Goal: Task Accomplishment & Management: Use online tool/utility

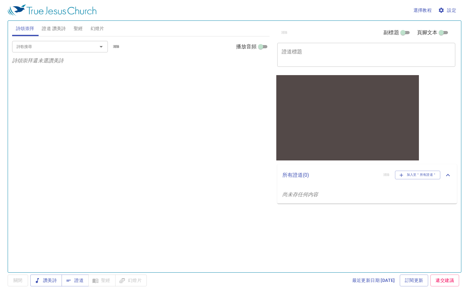
click at [79, 29] on span "聖經" at bounding box center [78, 29] width 9 height 8
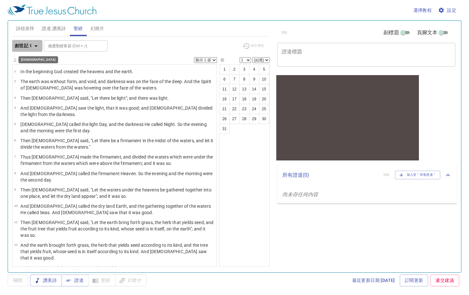
click at [30, 46] on b "創世記 1" at bounding box center [24, 46] width 18 height 8
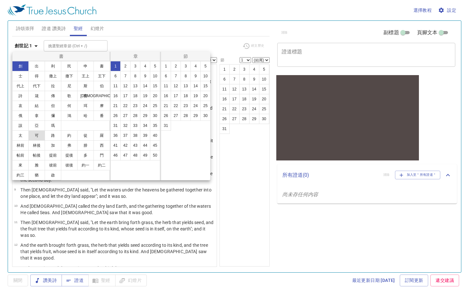
click at [37, 134] on button "可" at bounding box center [36, 135] width 17 height 10
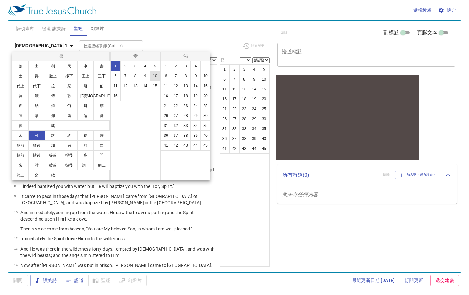
click at [157, 75] on button "10" at bounding box center [155, 76] width 10 height 10
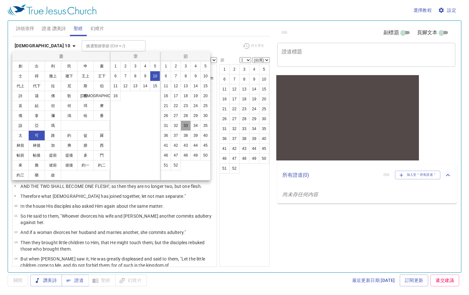
click at [188, 124] on button "33" at bounding box center [186, 125] width 10 height 10
select select "33"
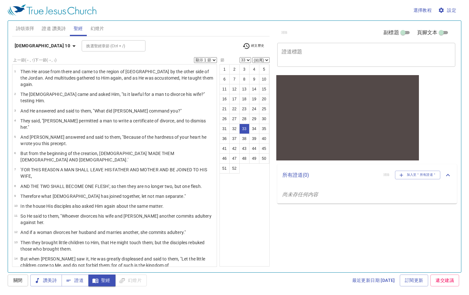
scroll to position [2, 0]
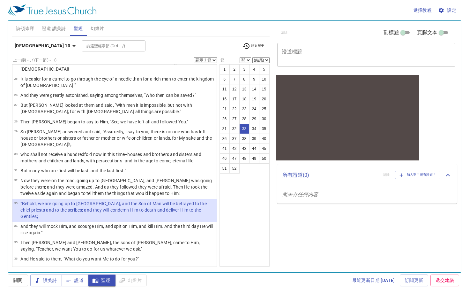
click at [129, 200] on p ""Behold, we are going up to [GEOGRAPHIC_DATA], and the Son of Man will be betra…" at bounding box center [117, 209] width 194 height 19
click at [77, 30] on span "聖經" at bounding box center [78, 29] width 9 height 8
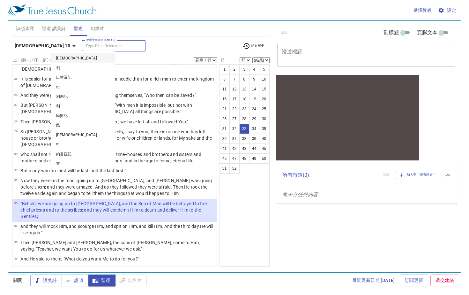
click at [84, 46] on input "挑選聖經章節 (Ctrl + /)" at bounding box center [108, 45] width 49 height 7
click at [73, 69] on li "創" at bounding box center [83, 68] width 64 height 10
select select "1"
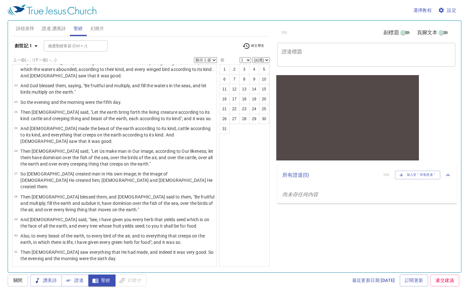
scroll to position [0, 0]
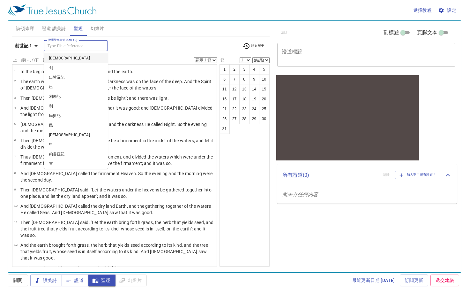
click at [74, 47] on input "挑選聖經章節 (Ctrl + /)" at bounding box center [70, 45] width 49 height 7
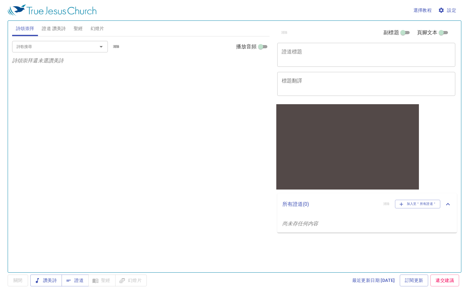
click at [60, 28] on span "證道 讚美詩" at bounding box center [54, 29] width 24 height 8
click at [78, 27] on span "聖經" at bounding box center [78, 29] width 9 height 8
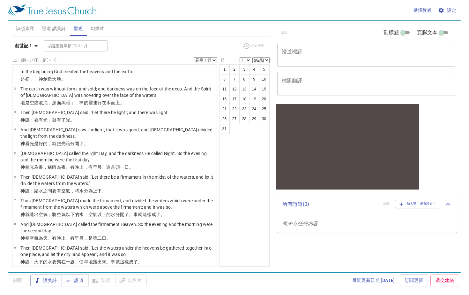
click at [54, 27] on span "證道 讚美詩" at bounding box center [54, 29] width 24 height 8
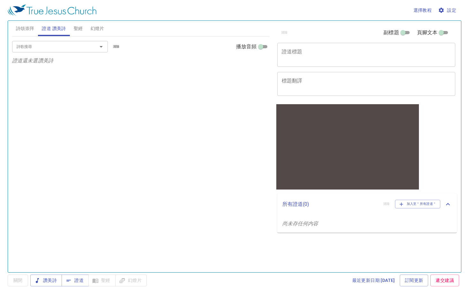
click at [86, 27] on button "聖經" at bounding box center [78, 28] width 17 height 15
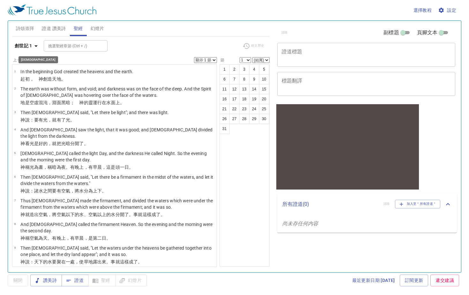
click at [34, 46] on icon "button" at bounding box center [36, 46] width 8 height 8
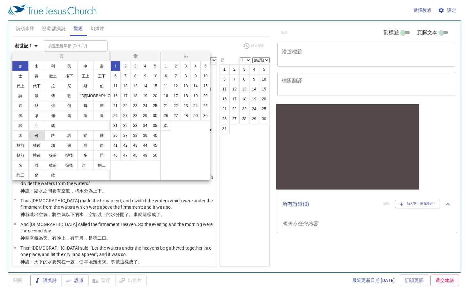
click at [37, 137] on button "可" at bounding box center [36, 135] width 17 height 10
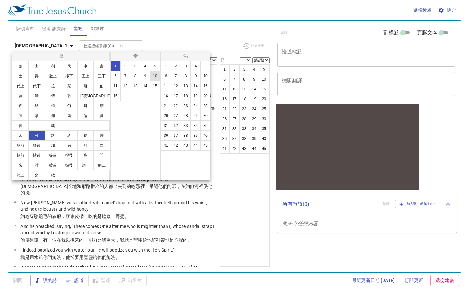
click at [158, 75] on button "10" at bounding box center [155, 76] width 10 height 10
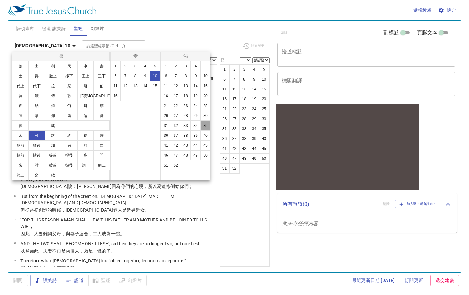
click at [204, 125] on button "35" at bounding box center [205, 125] width 10 height 10
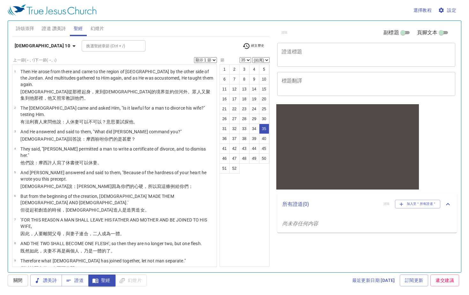
scroll to position [2, 0]
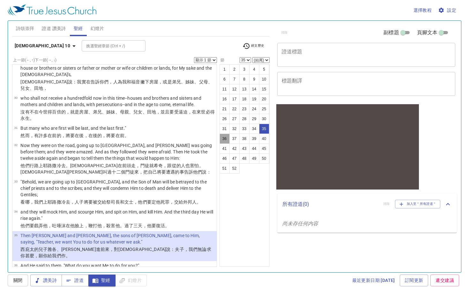
click at [224, 138] on button "36" at bounding box center [225, 138] width 10 height 10
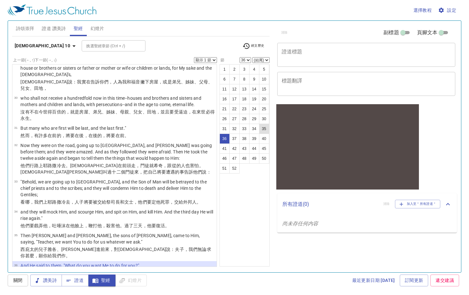
click at [264, 128] on button "35" at bounding box center [264, 128] width 10 height 10
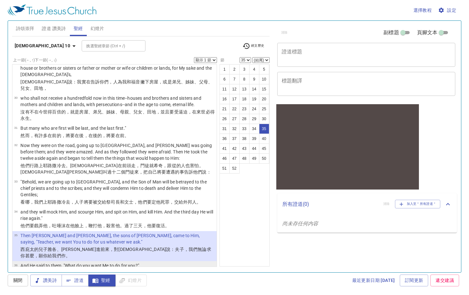
click at [98, 269] on p "耶穌說 ：要 我 給你們 作 甚麼 ？" at bounding box center [79, 272] width 119 height 6
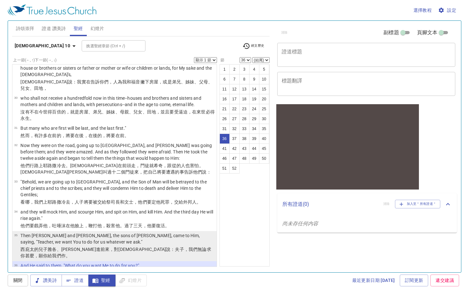
click at [101, 232] on td "Then [PERSON_NAME] and [PERSON_NAME], the sons of [PERSON_NAME], came to Him, s…" at bounding box center [117, 239] width 194 height 14
select select "35"
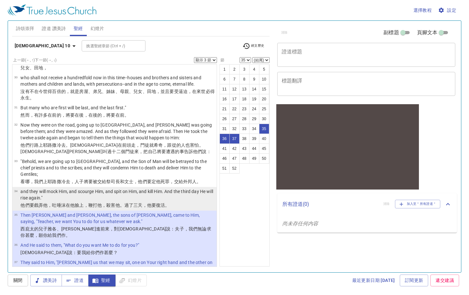
scroll to position [709, 0]
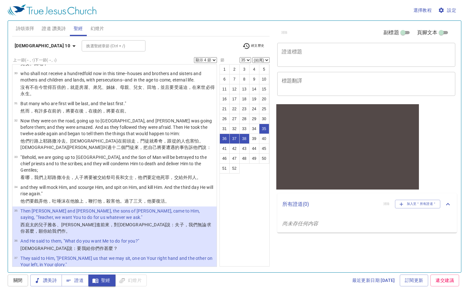
select select "3"
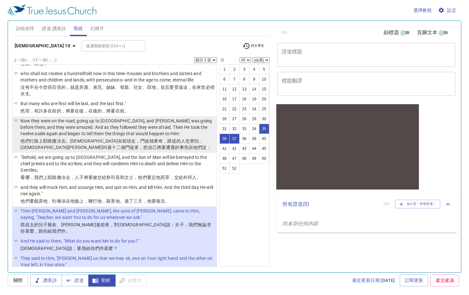
click at [105, 138] on wg2258 "，門徒就希奇 ，跟從 的人也害怕 。耶穌又 叫 過十二 個門徒來，把 自己將要 遭遇 的事告訴 他們 說：" at bounding box center [115, 143] width 191 height 11
select select "32"
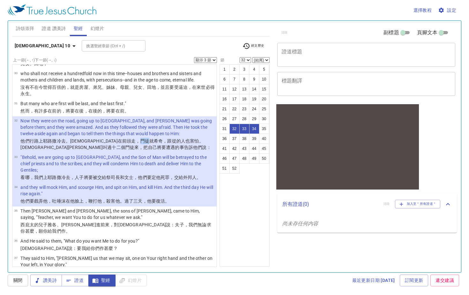
scroll to position [601, 0]
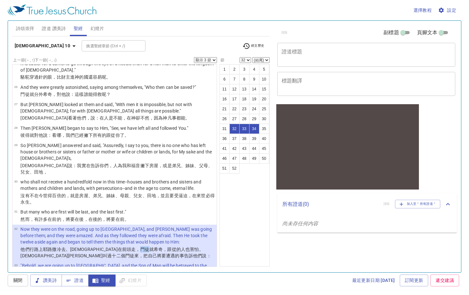
click at [103, 279] on span "聖經" at bounding box center [101, 280] width 17 height 8
click at [452, 11] on span "設定" at bounding box center [447, 10] width 17 height 8
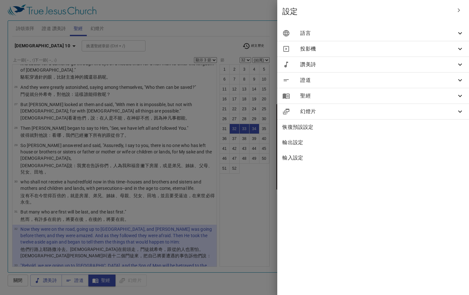
click at [396, 48] on span "投影機" at bounding box center [378, 49] width 156 height 8
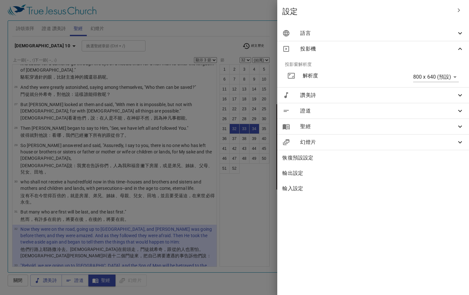
click at [449, 76] on body "選擇教程 設定 詩頌崇拜 證道 讚美詩 聖經 幻燈片 詩歌搜尋 詩歌搜尋 清除 播放音頻 詩頌崇拜還未選讚美詩 詩歌搜尋 詩歌搜尋 清除 播放音頻 證道還未選…" at bounding box center [234, 147] width 469 height 295
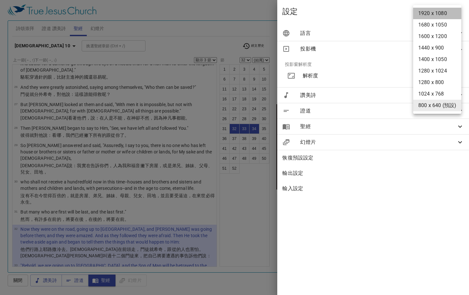
click at [443, 14] on li "1920 x 1080" at bounding box center [437, 13] width 48 height 11
type input "1920 x 1080"
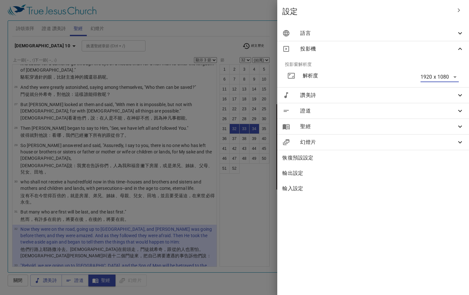
click at [464, 125] on div "聖經" at bounding box center [373, 126] width 192 height 15
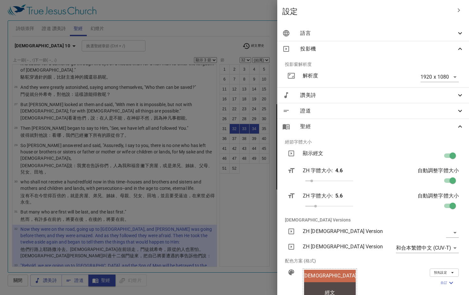
scroll to position [39, 0]
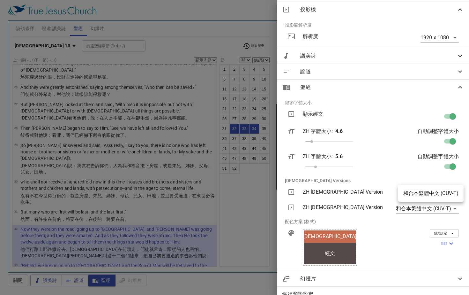
click at [451, 193] on body "選擇教程 設定 詩頌崇拜 證道 讚美詩 聖經 幻燈片 詩歌搜尋 詩歌搜尋 清除 播放音頻 詩頌崇拜還未選讚美詩 詩歌搜尋 詩歌搜尋 清除 播放音頻 證道還未選…" at bounding box center [234, 147] width 469 height 295
click at [427, 193] on li "和合本繁體中文 (CUV-T)" at bounding box center [430, 192] width 65 height 11
type input "cuv-t"
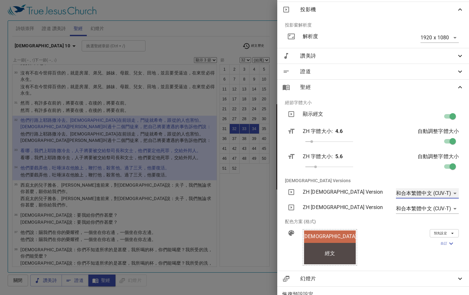
scroll to position [502, 0]
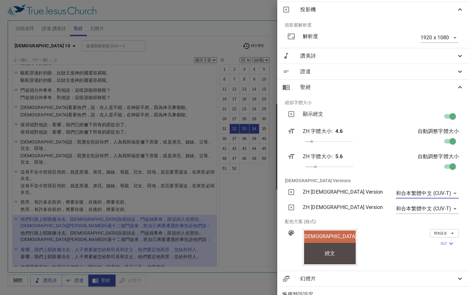
click at [450, 208] on body "選擇教程 設定 詩頌崇拜 證道 讚美詩 聖經 幻燈片 詩歌搜尋 詩歌搜尋 清除 播放音頻 詩頌崇拜還未選讚美詩 詩歌搜尋 詩歌搜尋 清除 播放音頻 證道還未選…" at bounding box center [234, 147] width 469 height 295
click at [420, 208] on li "和合本繁體中文 (CUV-T)" at bounding box center [423, 208] width 65 height 11
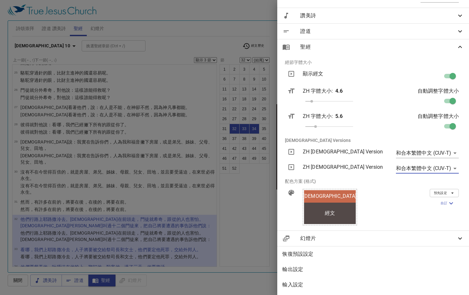
click at [346, 194] on span "[DEMOGRAPHIC_DATA]" at bounding box center [330, 196] width 54 height 8
click at [450, 190] on icon "button" at bounding box center [453, 193] width 6 height 6
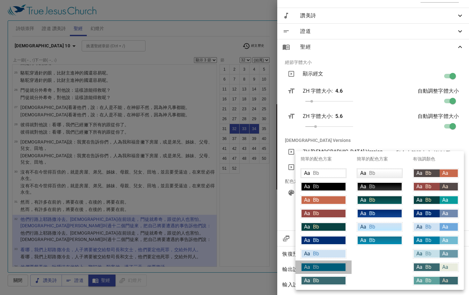
click at [325, 265] on div "Aa Bb" at bounding box center [324, 267] width 44 height 8
type input "#007DA4"
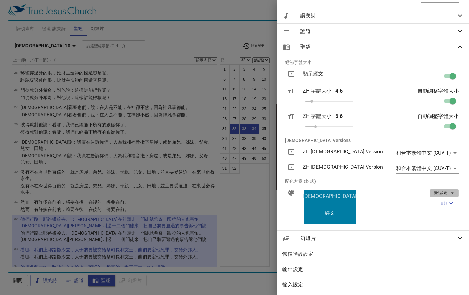
click at [450, 190] on icon "button" at bounding box center [453, 193] width 6 height 6
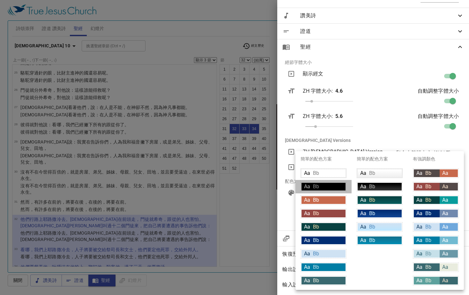
click at [333, 188] on div "Aa Bb" at bounding box center [324, 187] width 44 height 8
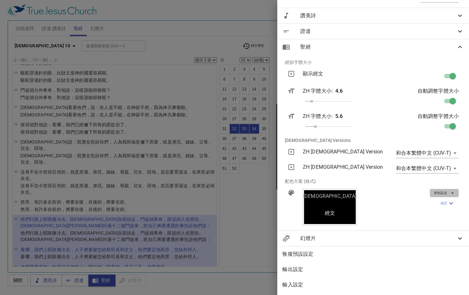
click at [450, 190] on icon "button" at bounding box center [453, 193] width 6 height 6
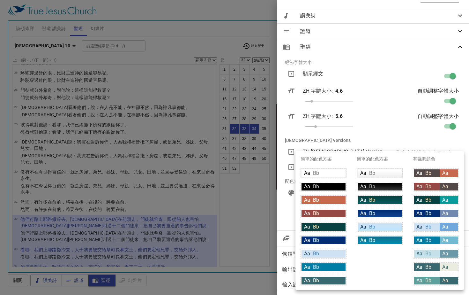
click at [383, 187] on div "Aa Bb" at bounding box center [380, 187] width 44 height 8
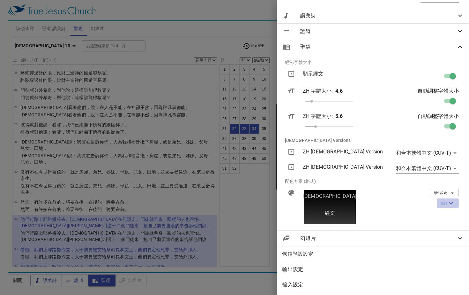
click at [447, 199] on icon "button" at bounding box center [451, 203] width 8 height 8
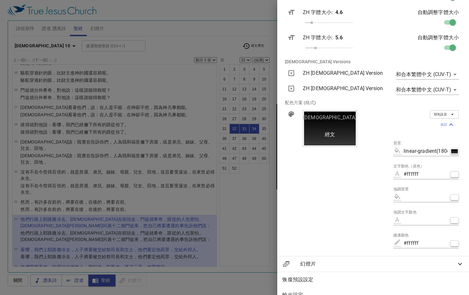
scroll to position [188, 0]
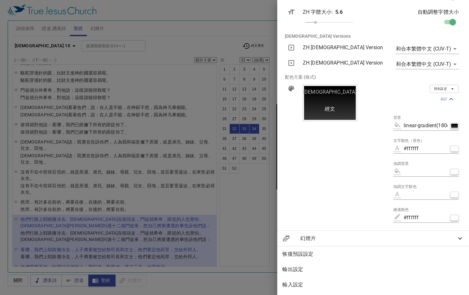
click at [458, 237] on icon at bounding box center [460, 238] width 4 height 2
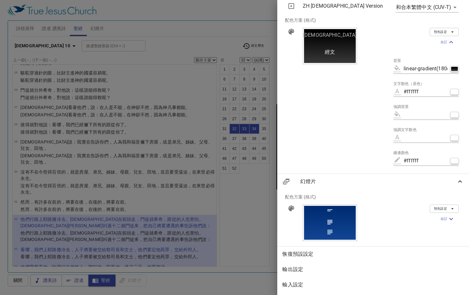
scroll to position [142, 0]
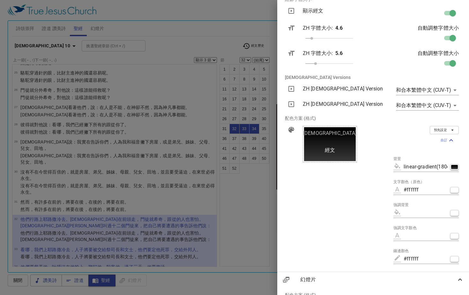
click at [450, 131] on icon "button" at bounding box center [453, 130] width 6 height 6
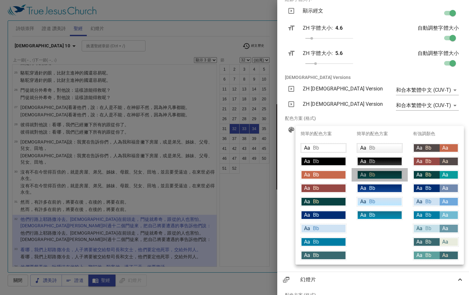
click at [381, 176] on div "Aa Bb" at bounding box center [380, 175] width 44 height 8
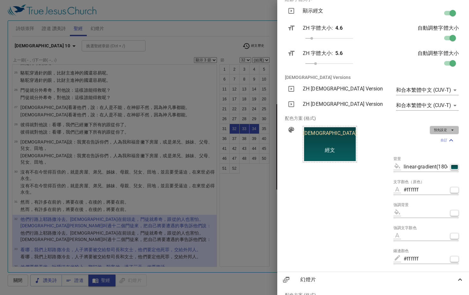
click at [450, 130] on icon "button" at bounding box center [453, 130] width 6 height 6
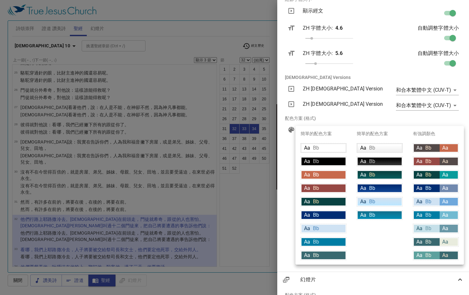
click at [444, 174] on span "Aa" at bounding box center [445, 174] width 6 height 6
type input "#094242"
type input "#089c9c"
type input "#ffffff"
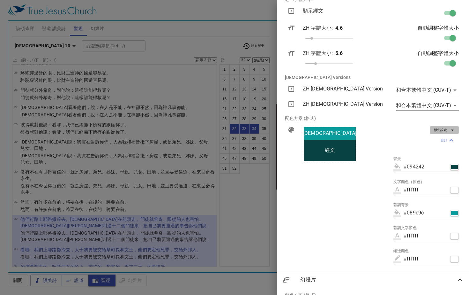
click at [451, 130] on icon "button" at bounding box center [452, 130] width 3 height 1
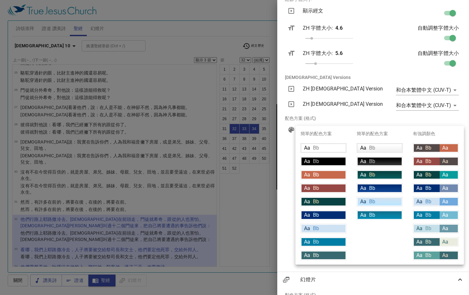
click at [391, 162] on div "Aa Bb" at bounding box center [380, 161] width 44 height 8
type input "linear-gradient(180deg, rgba(0,0,0,1) 10%, rgba(56,56,56,1) 100%)"
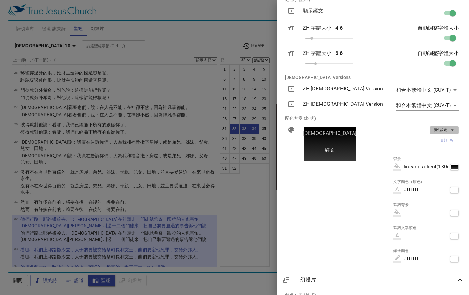
click at [450, 131] on icon "button" at bounding box center [453, 130] width 6 height 6
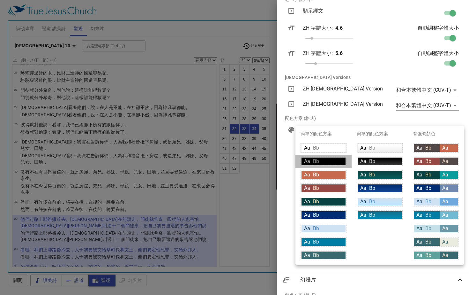
click at [338, 162] on div "Aa Bb" at bounding box center [324, 161] width 44 height 8
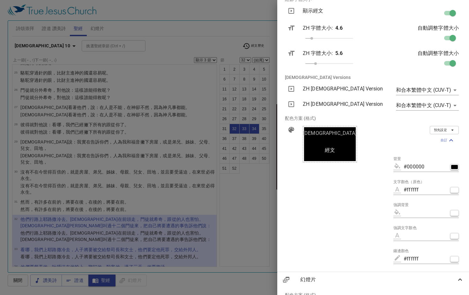
click at [450, 130] on icon "button" at bounding box center [453, 130] width 6 height 6
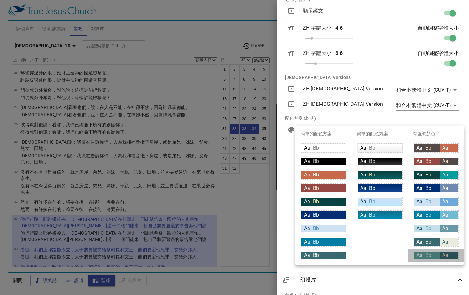
click at [451, 252] on div "Aa" at bounding box center [449, 255] width 18 height 8
type input "#5da19d"
type input "#396970"
type input "#fce5cd"
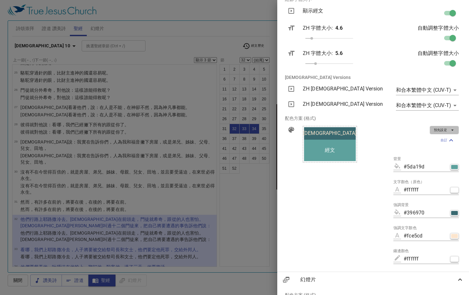
click at [450, 130] on icon "button" at bounding box center [453, 130] width 6 height 6
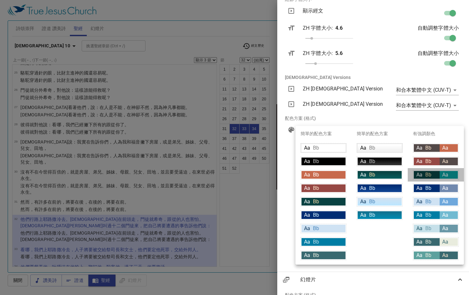
click at [449, 173] on div "Aa" at bounding box center [449, 175] width 18 height 8
type input "#094242"
type input "#089c9c"
type input "#ffffff"
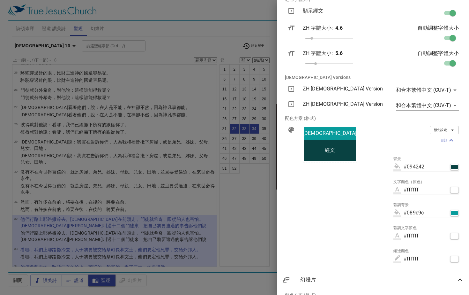
click at [450, 131] on icon "button" at bounding box center [453, 130] width 6 height 6
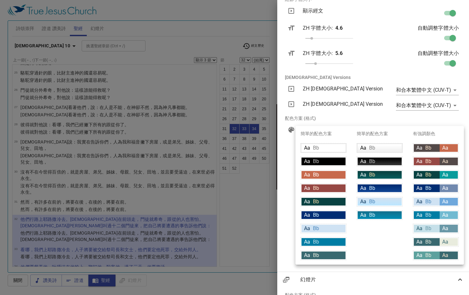
click at [395, 175] on div "Aa Bb" at bounding box center [380, 175] width 44 height 8
type input "linear-gradient(180deg, rgba(9,66,66,1) 10%, rgba(8,94,94,1) 100%)"
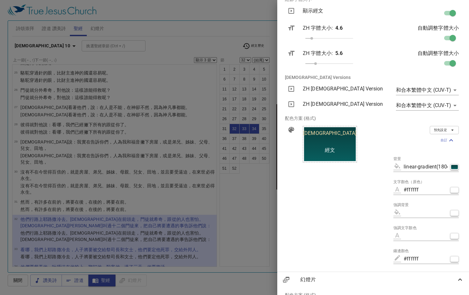
click at [456, 280] on icon at bounding box center [460, 279] width 8 height 8
click at [458, 280] on icon at bounding box center [460, 279] width 4 height 2
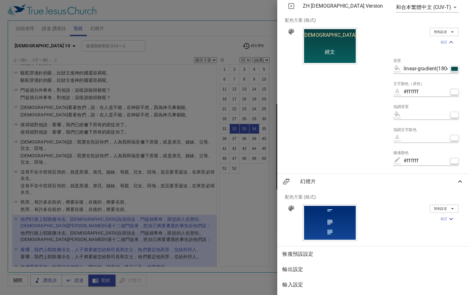
click at [456, 177] on icon at bounding box center [460, 181] width 8 height 8
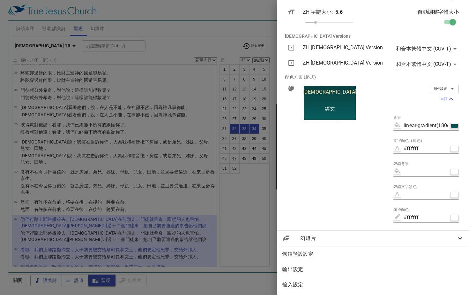
scroll to position [188, 0]
click at [456, 237] on icon at bounding box center [460, 238] width 8 height 8
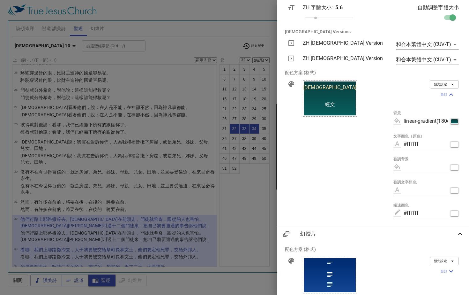
scroll to position [245, 0]
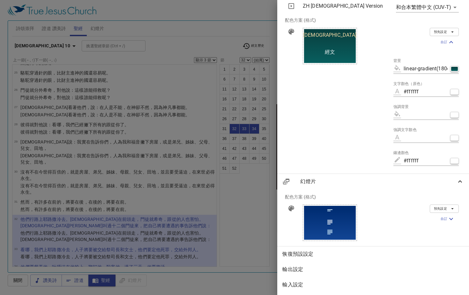
click at [305, 265] on span "輸出設定" at bounding box center [373, 269] width 182 height 8
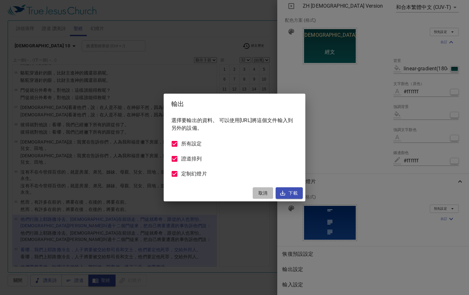
click at [263, 192] on span "取消" at bounding box center [262, 193] width 15 height 8
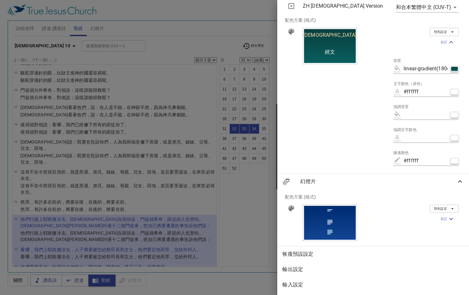
click at [326, 280] on span "輸入設定" at bounding box center [373, 284] width 182 height 8
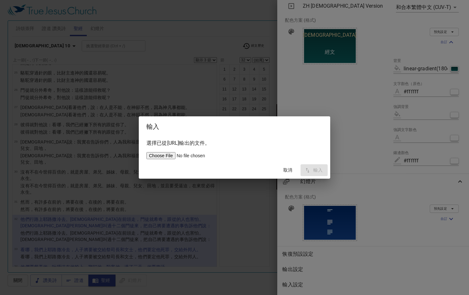
click at [289, 169] on span "取消" at bounding box center [287, 170] width 15 height 8
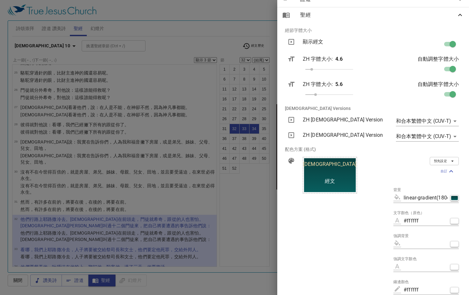
scroll to position [2, 0]
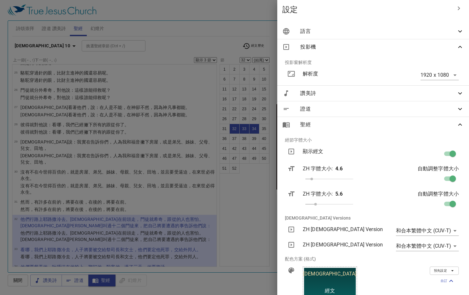
click at [263, 224] on div at bounding box center [234, 147] width 469 height 295
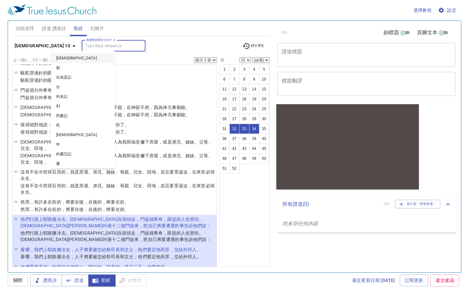
click at [84, 45] on input "挑選聖經章節 (Ctrl + /)" at bounding box center [108, 45] width 49 height 7
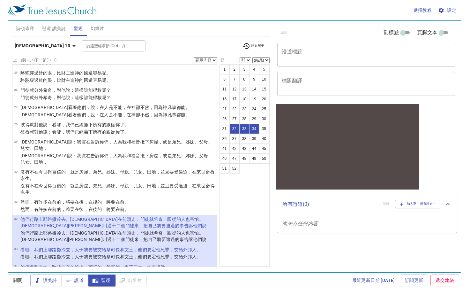
click at [144, 45] on div "挑選聖經章節 (Ctrl + /) 挑選聖經章節 (Ctrl + /)" at bounding box center [159, 45] width 155 height 11
click at [408, 33] on input "副標題" at bounding box center [403, 34] width 23 height 8
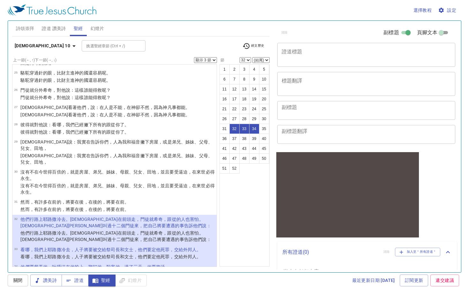
click at [400, 33] on input "副標題" at bounding box center [408, 34] width 23 height 8
checkbox input "false"
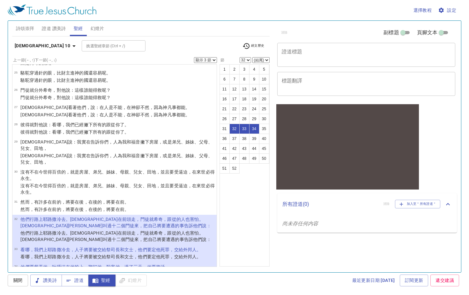
click at [448, 32] on input "頁腳文本" at bounding box center [441, 34] width 23 height 8
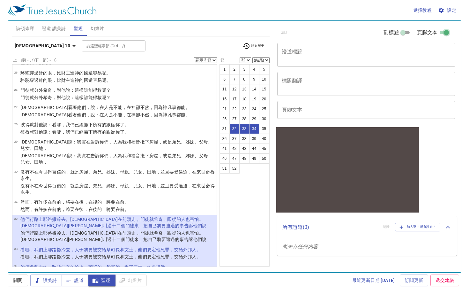
click at [442, 32] on input "頁腳文本" at bounding box center [446, 34] width 23 height 8
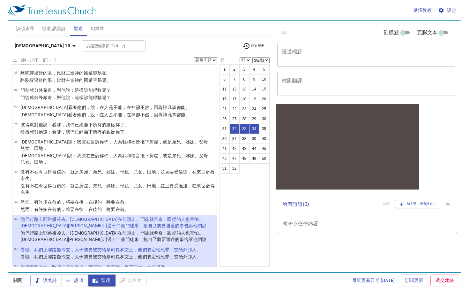
click at [447, 32] on input "頁腳文本" at bounding box center [441, 34] width 23 height 8
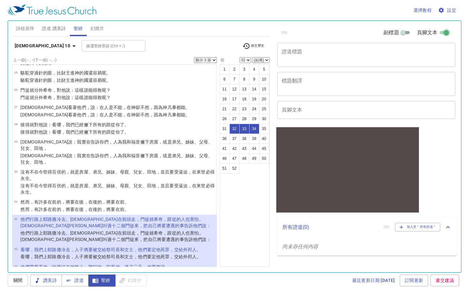
click at [441, 32] on input "頁腳文本" at bounding box center [446, 34] width 23 height 8
checkbox input "false"
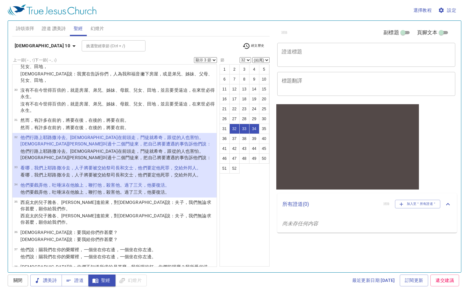
scroll to position [506, 0]
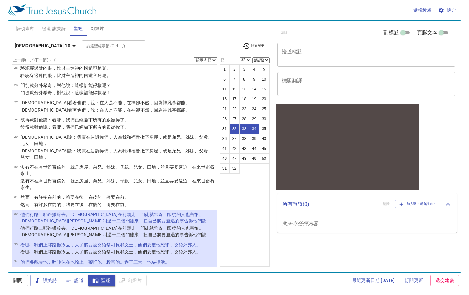
click at [81, 212] on wg2424 "在前頭 走 ，門徒就希奇 ，跟從 的人也害怕 。耶穌又 叫 過十二 個門徒來，把 自己將要 遭遇 的事告訴 他們 說：" at bounding box center [115, 217] width 191 height 11
click at [175, 232] on wg4819 "的事告訴 他們 說：" at bounding box center [193, 234] width 36 height 5
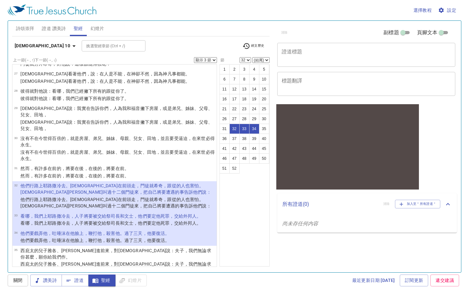
scroll to position [498, 0]
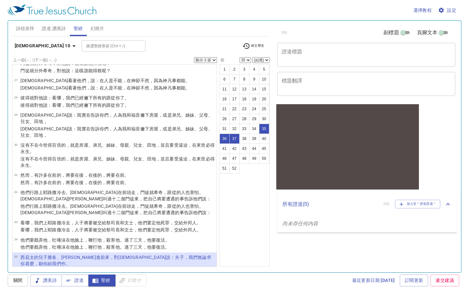
select select "32"
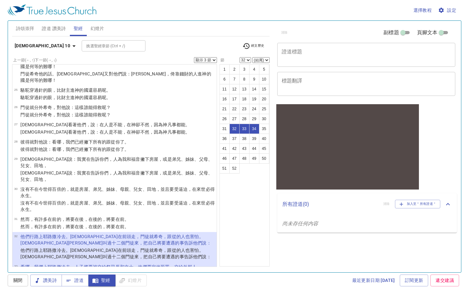
scroll to position [478, 0]
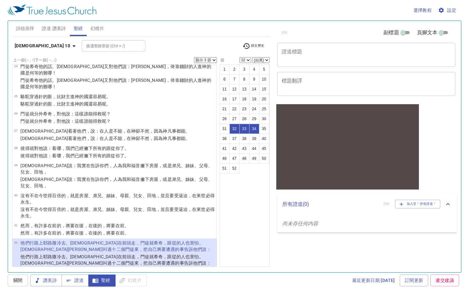
click at [450, 12] on span "設定" at bounding box center [447, 10] width 17 height 8
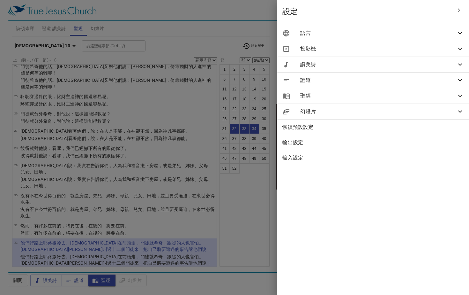
click at [361, 96] on span "聖經" at bounding box center [378, 96] width 156 height 8
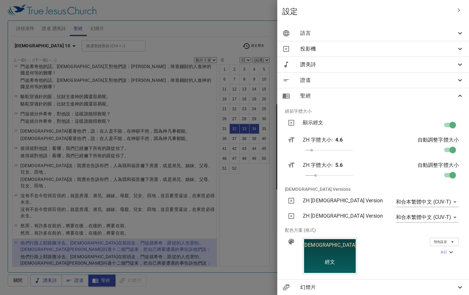
scroll to position [53, 0]
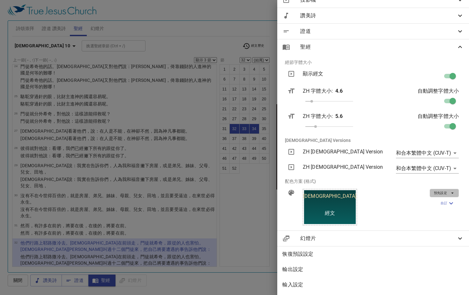
click at [450, 190] on icon "button" at bounding box center [453, 193] width 6 height 6
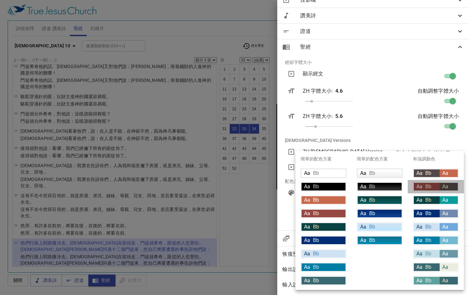
click at [452, 187] on div "Aa" at bounding box center [449, 187] width 18 height 8
type input "#964844"
type input "#534948"
type input "#fce5cd"
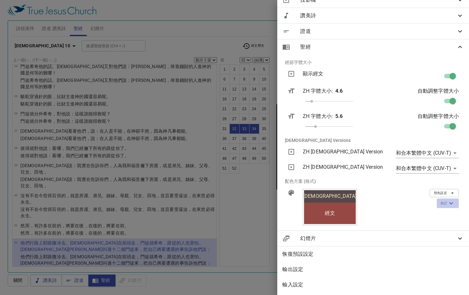
click at [448, 199] on icon "button" at bounding box center [451, 203] width 8 height 8
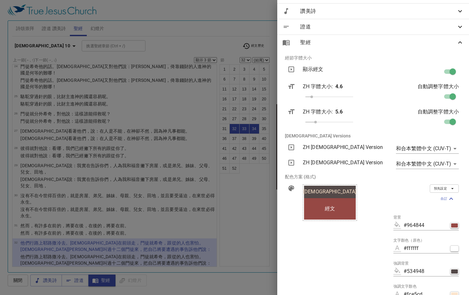
click at [447, 163] on body "選擇教程 設定 詩頌崇拜 證道 讚美詩 聖經 幻燈片 詩歌搜尋 詩歌搜尋 清除 播放音頻 詩頌崇拜還未選讚美詩 詩歌搜尋 詩歌搜尋 清除 播放音頻 證道還未選…" at bounding box center [234, 147] width 469 height 295
click at [441, 150] on div at bounding box center [234, 147] width 469 height 295
click at [442, 147] on body "選擇教程 設定 詩頌崇拜 證道 讚美詩 聖經 幻燈片 詩歌搜尋 詩歌搜尋 清除 播放音頻 詩頌崇拜還未選讚美詩 詩歌搜尋 詩歌搜尋 清除 播放音頻 證道還未選…" at bounding box center [234, 147] width 469 height 295
click at [372, 146] on div at bounding box center [234, 147] width 469 height 295
click at [295, 147] on icon at bounding box center [292, 147] width 8 height 8
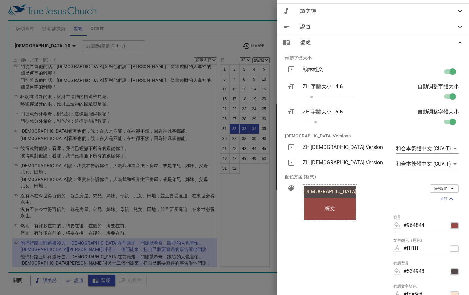
click at [295, 161] on icon at bounding box center [292, 163] width 8 height 8
click at [448, 165] on body "選擇教程 設定 詩頌崇拜 證道 讚美詩 聖經 幻燈片 詩歌搜尋 詩歌搜尋 清除 播放音頻 詩頌崇拜還未選讚美詩 詩歌搜尋 詩歌搜尋 清除 播放音頻 證道還未選…" at bounding box center [234, 147] width 469 height 295
click at [359, 157] on div at bounding box center [234, 147] width 469 height 295
click at [443, 71] on input "checkbox" at bounding box center [453, 73] width 36 height 12
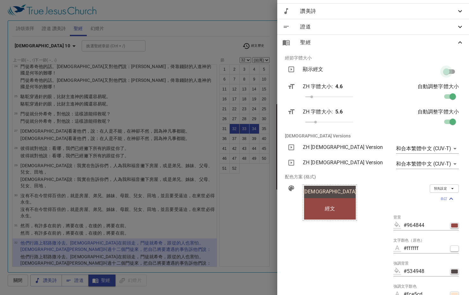
click at [447, 71] on input "checkbox" at bounding box center [446, 73] width 36 height 12
checkbox input "true"
select select "3"
click at [439, 71] on input "checkbox" at bounding box center [453, 73] width 36 height 12
click at [450, 71] on input "checkbox" at bounding box center [446, 73] width 36 height 12
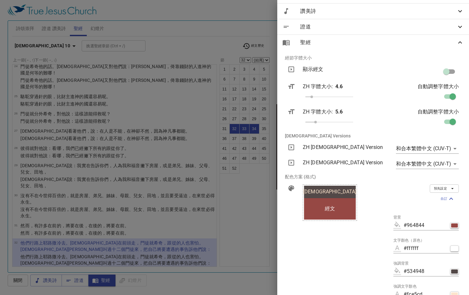
checkbox input "true"
select select "3"
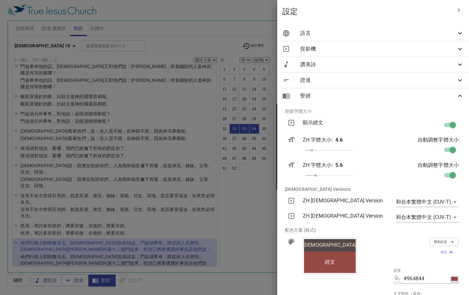
click at [456, 32] on icon at bounding box center [460, 33] width 8 height 8
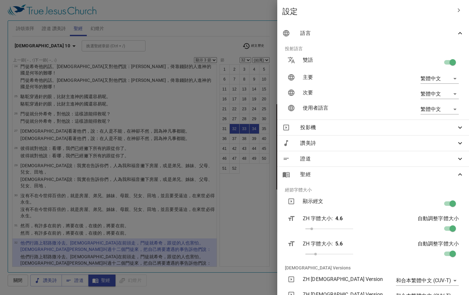
click at [447, 93] on body "選擇教程 設定 詩頌崇拜 證道 讚美詩 聖經 幻燈片 詩歌搜尋 詩歌搜尋 清除 播放音頻 詩頌崇拜還未選讚美詩 詩歌搜尋 詩歌搜尋 清除 播放音頻 證道還未選…" at bounding box center [234, 147] width 469 height 295
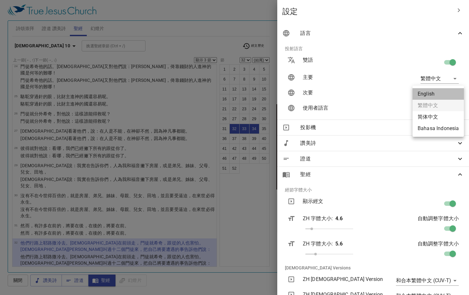
click at [439, 92] on li "English" at bounding box center [438, 93] width 51 height 11
type input "en"
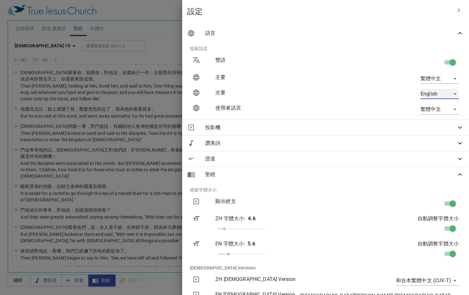
scroll to position [2, 0]
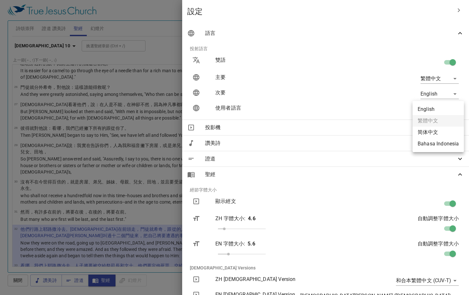
click at [446, 109] on body "選擇教程 設定 詩頌崇拜 證道 讚美詩 聖經 幻燈片 詩歌搜尋 詩歌搜尋 清除 播放音頻 詩頌崇拜還未選讚美詩 詩歌搜尋 詩歌搜尋 清除 播放音頻 證道還未選…" at bounding box center [234, 147] width 469 height 295
click at [439, 122] on ul "English 繁體中文 简体中文 Bahasa Indonesia" at bounding box center [438, 126] width 51 height 51
click at [383, 95] on div at bounding box center [234, 147] width 469 height 295
click at [456, 11] on icon "button" at bounding box center [459, 10] width 8 height 8
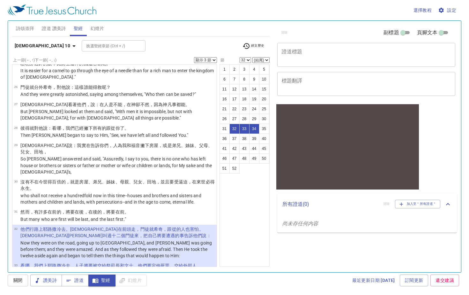
click at [456, 11] on span "設定" at bounding box center [447, 10] width 17 height 8
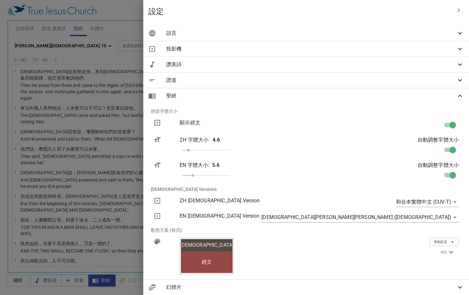
select select "3"
select select "32"
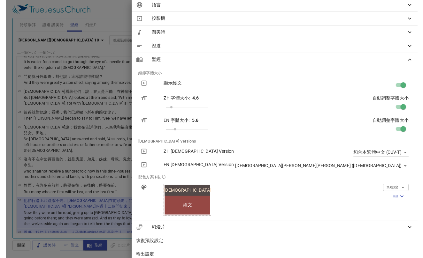
scroll to position [53, 0]
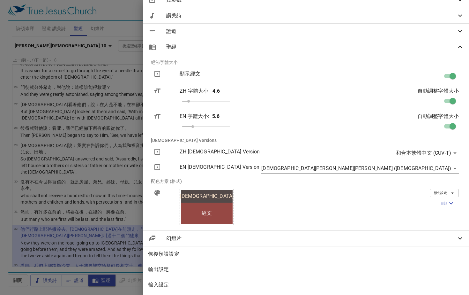
click at [452, 163] on body "選擇教程 設定 詩頌崇拜 證道 讚美詩 聖經 幻燈片 詩歌搜尋 詩歌搜尋 清除 播放音頻 詩頌崇拜還未選讚美詩 詩歌搜尋 詩歌搜尋 清除 播放音頻 證道還未選…" at bounding box center [234, 147] width 469 height 295
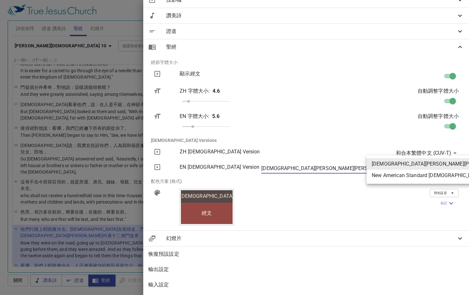
click at [434, 173] on li "New American Standard Bible (NASB)" at bounding box center [467, 174] width 200 height 11
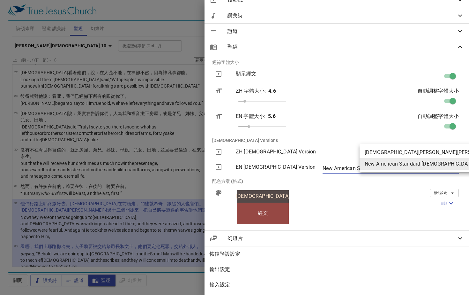
click at [449, 162] on body "選擇教程 設定 詩頌崇拜 證道 讚美詩 聖經 幻燈片 詩歌搜尋 詩歌搜尋 清除 播放音頻 詩頌崇拜還未選讚美詩 詩歌搜尋 詩歌搜尋 清除 播放音頻 證道還未選…" at bounding box center [234, 147] width 469 height 295
click at [428, 153] on li "New King James Version (NKJV)" at bounding box center [460, 151] width 200 height 11
type input "nkjv"
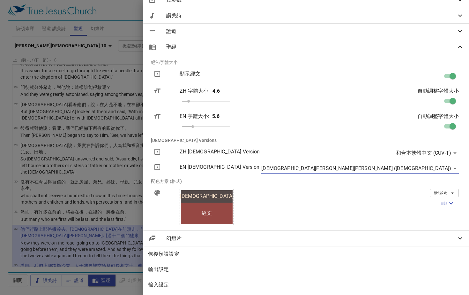
click at [451, 149] on body "選擇教程 設定 詩頌崇拜 證道 讚美詩 聖經 幻燈片 詩歌搜尋 詩歌搜尋 清除 播放音頻 詩頌崇拜還未選讚美詩 詩歌搜尋 詩歌搜尋 清除 播放音頻 證道還未選…" at bounding box center [234, 147] width 469 height 295
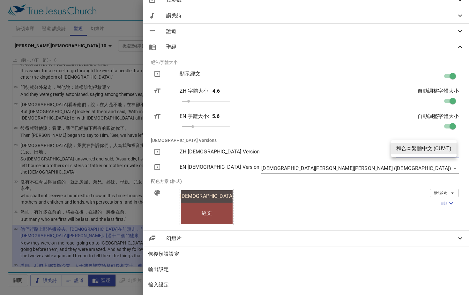
click at [411, 132] on div at bounding box center [234, 147] width 469 height 295
click at [451, 190] on icon "button" at bounding box center [453, 193] width 6 height 6
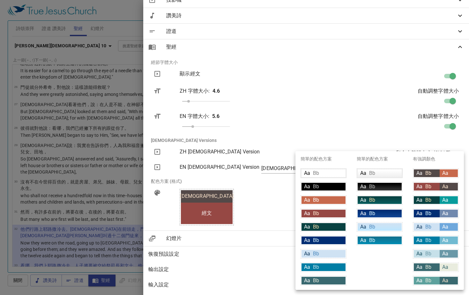
click at [385, 188] on div "Aa Bb" at bounding box center [380, 187] width 44 height 8
type input "linear-gradient(180deg, rgba(0,0,0,1) 10%, rgba(56,56,56,1) 100%)"
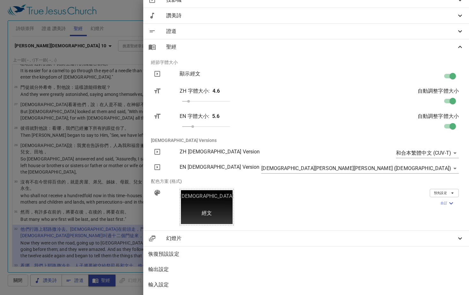
click at [450, 190] on icon "button" at bounding box center [453, 193] width 6 height 6
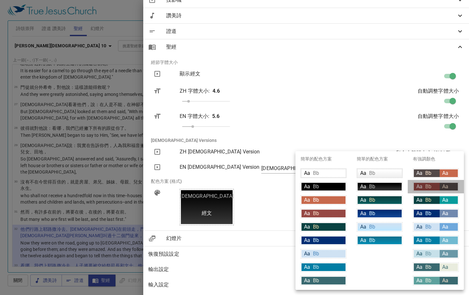
click at [452, 187] on div "Aa" at bounding box center [449, 187] width 18 height 8
type input "#964844"
type input "#534948"
type input "#fce5cd"
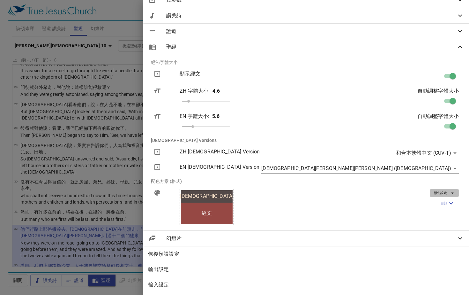
click at [450, 190] on icon "button" at bounding box center [453, 193] width 6 height 6
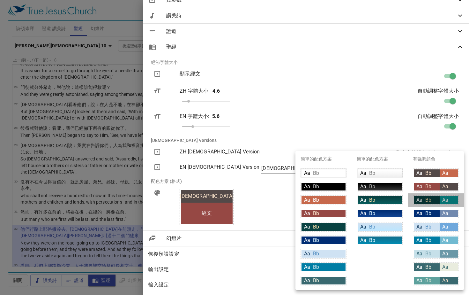
click at [456, 201] on div "Aa" at bounding box center [449, 200] width 18 height 8
type input "#094242"
type input "#089c9c"
type input "#ffffff"
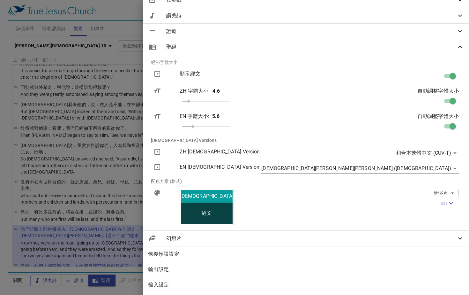
click at [271, 216] on div at bounding box center [234, 147] width 469 height 295
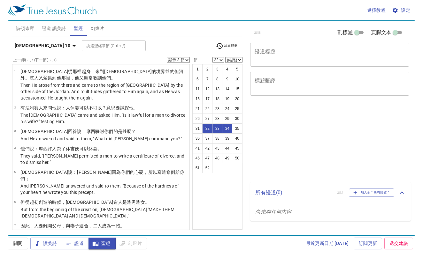
select select "3"
select select "32"
